Goal: Task Accomplishment & Management: Complete application form

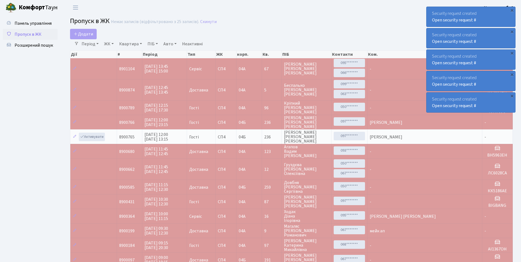
select select "25"
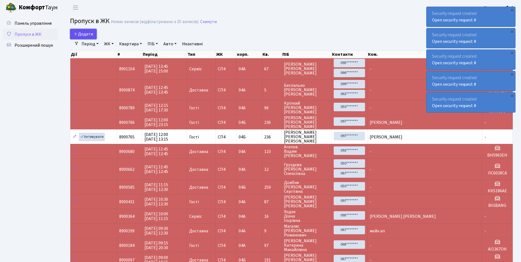
click at [85, 31] on span "Додати" at bounding box center [84, 34] width 20 height 6
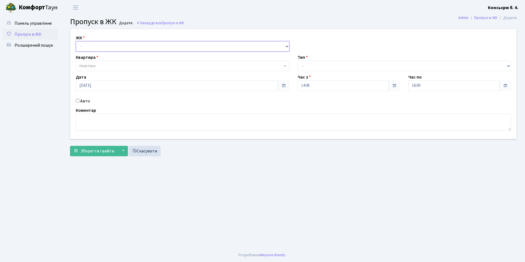
click at [93, 46] on select "- СП4, Столичне шосе, 5" at bounding box center [183, 46] width 214 height 10
select select "325"
click at [76, 41] on select "- СП4, Столичне шосе, 5" at bounding box center [183, 46] width 214 height 10
select select
click at [98, 65] on span "Квартира" at bounding box center [180, 65] width 203 height 5
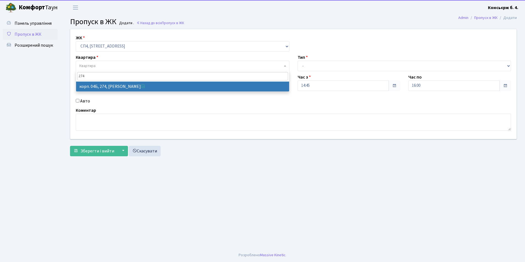
type input "274"
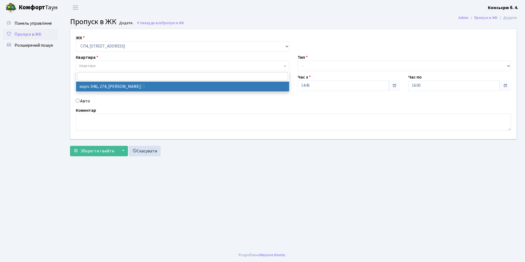
select select "21302"
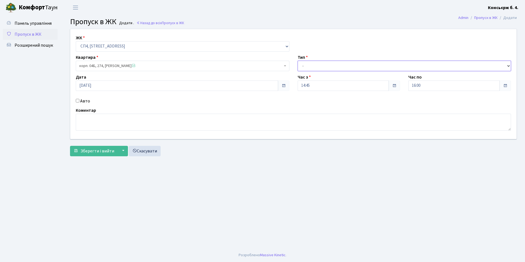
click at [312, 67] on select "- Доставка Таксі Гості Сервіс" at bounding box center [405, 66] width 214 height 10
select select "2"
click at [298, 61] on select "- Доставка Таксі Гості Сервіс" at bounding box center [405, 66] width 214 height 10
click at [78, 99] on input "Авто" at bounding box center [78, 101] width 4 height 4
checkbox input "true"
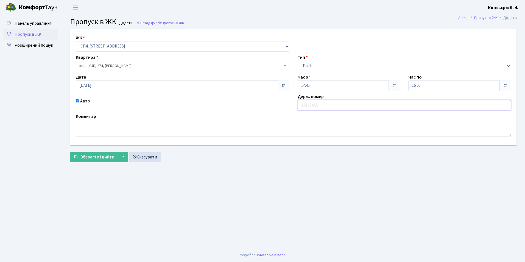
click at [316, 103] on input "text" at bounding box center [405, 105] width 214 height 10
type input "ка0976вк"
click at [88, 161] on button "Зберегти і вийти" at bounding box center [94, 157] width 48 height 10
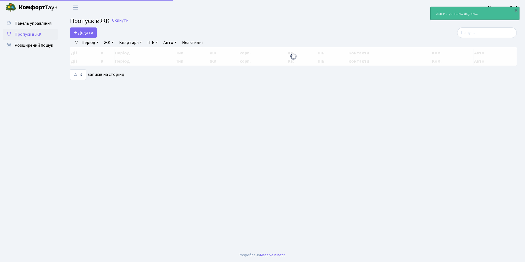
select select "25"
